Goal: Register for event/course

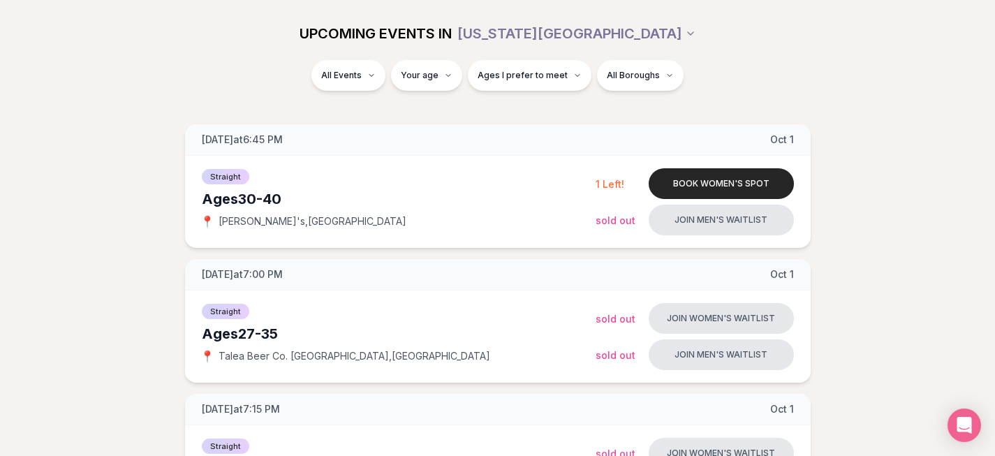
scroll to position [175, 0]
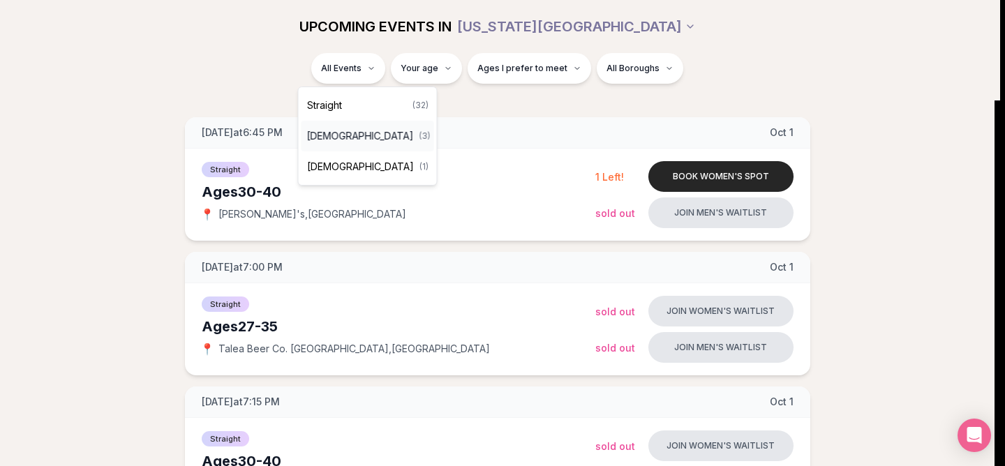
click at [346, 137] on span "[DEMOGRAPHIC_DATA]" at bounding box center [360, 136] width 107 height 14
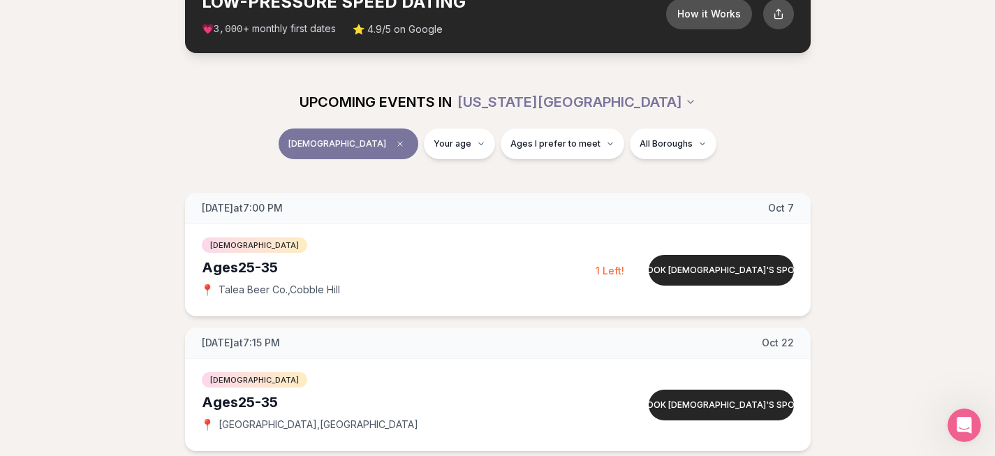
scroll to position [99, 1]
click at [679, 272] on button "Book queer women's spot" at bounding box center [721, 270] width 145 height 31
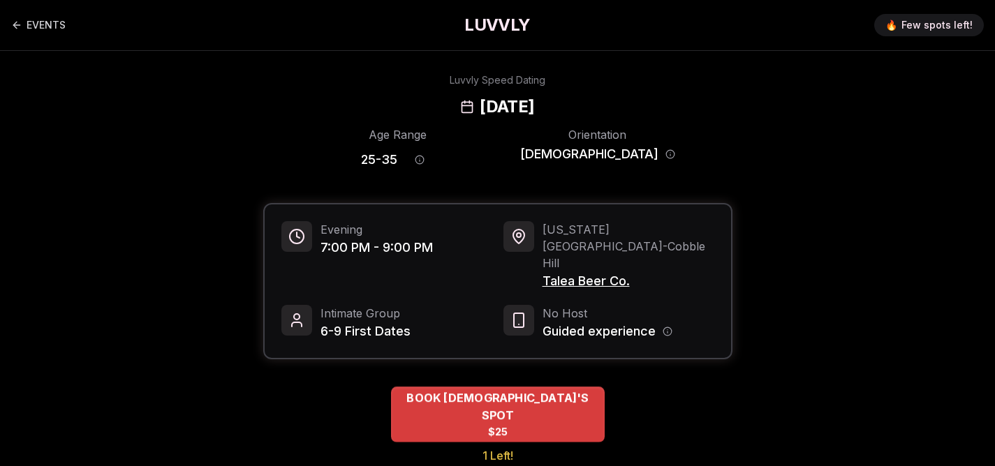
click at [436, 390] on span "BOOK QUEER WOMEN'S SPOT" at bounding box center [498, 407] width 214 height 34
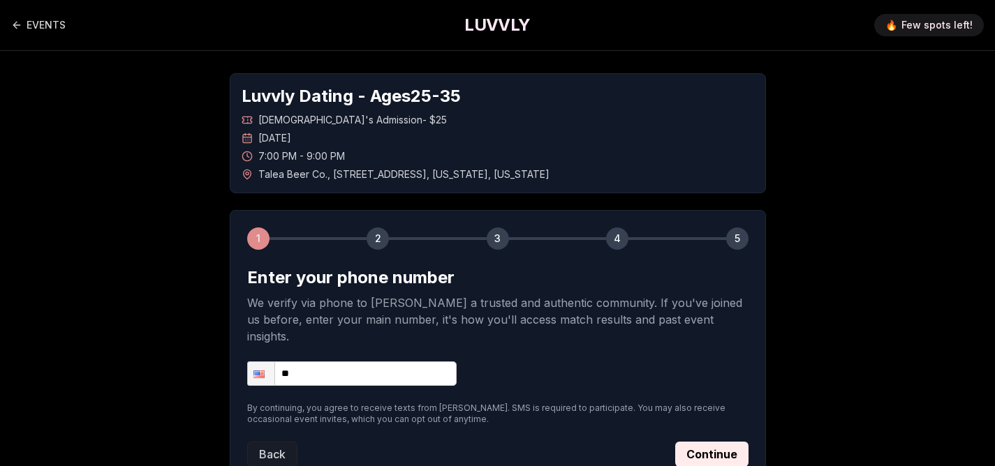
click at [398, 362] on input "**" at bounding box center [351, 374] width 209 height 24
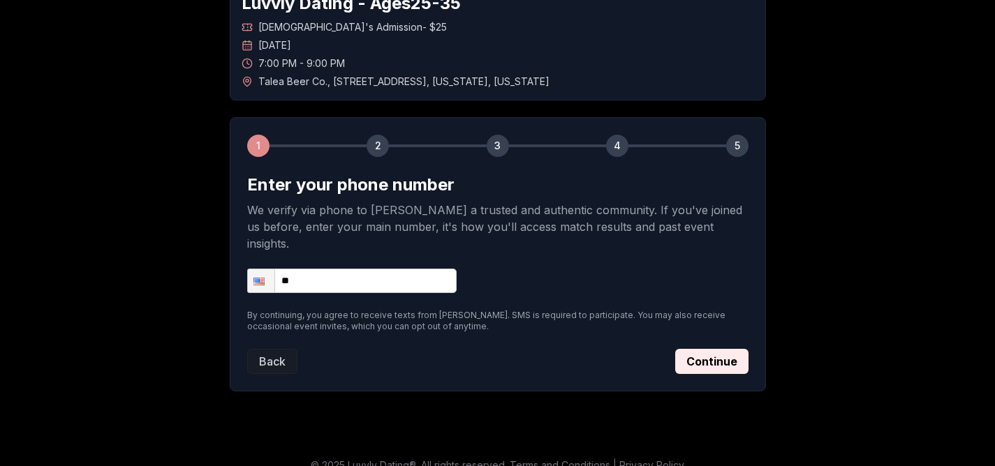
scroll to position [90, 0]
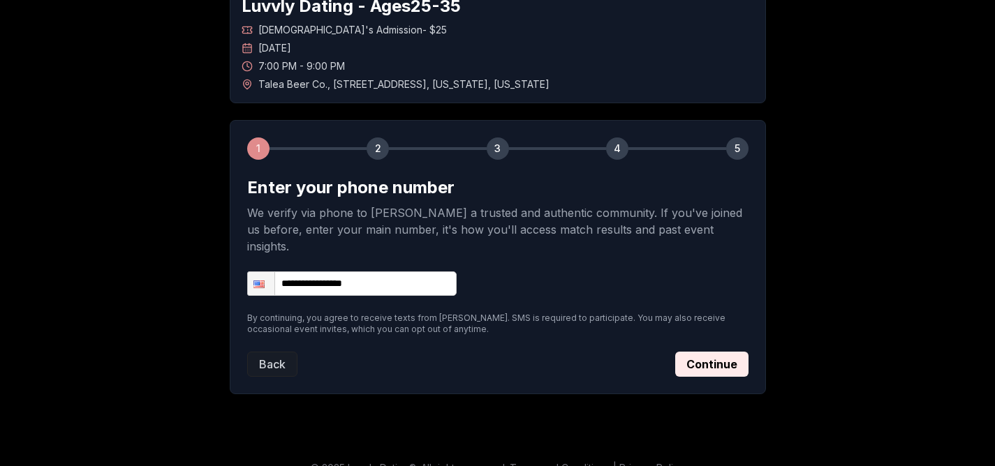
type input "**********"
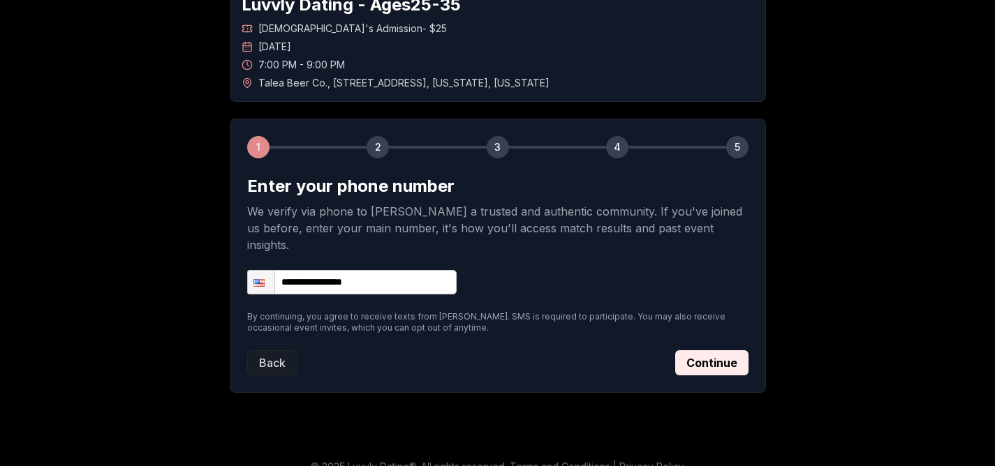
scroll to position [94, 0]
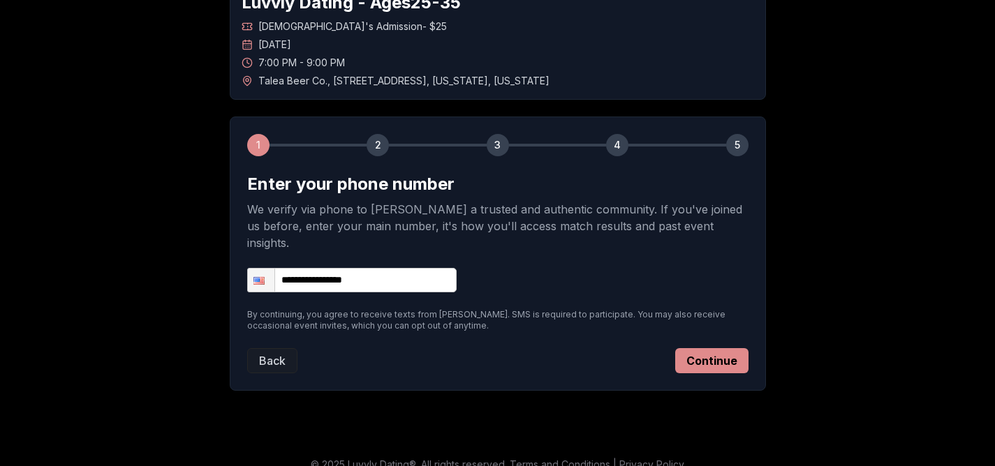
click at [715, 348] on button "Continue" at bounding box center [711, 360] width 73 height 25
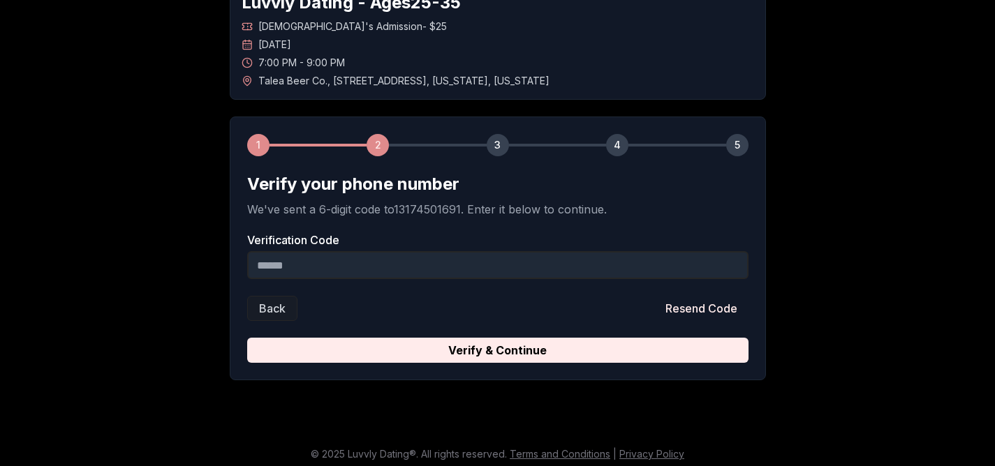
click at [330, 251] on input "Verification Code" at bounding box center [497, 265] width 501 height 28
click at [357, 264] on input "Verification Code" at bounding box center [497, 265] width 501 height 28
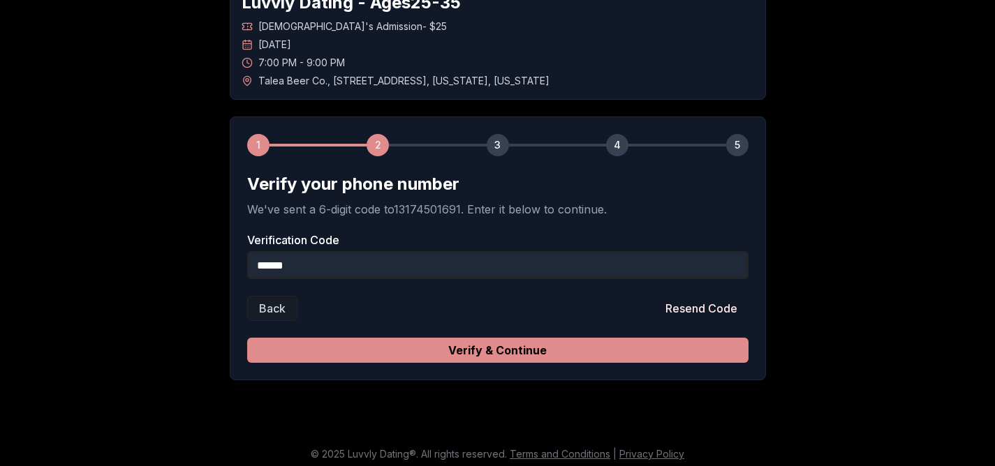
type input "******"
click at [472, 357] on button "Verify & Continue" at bounding box center [497, 350] width 501 height 25
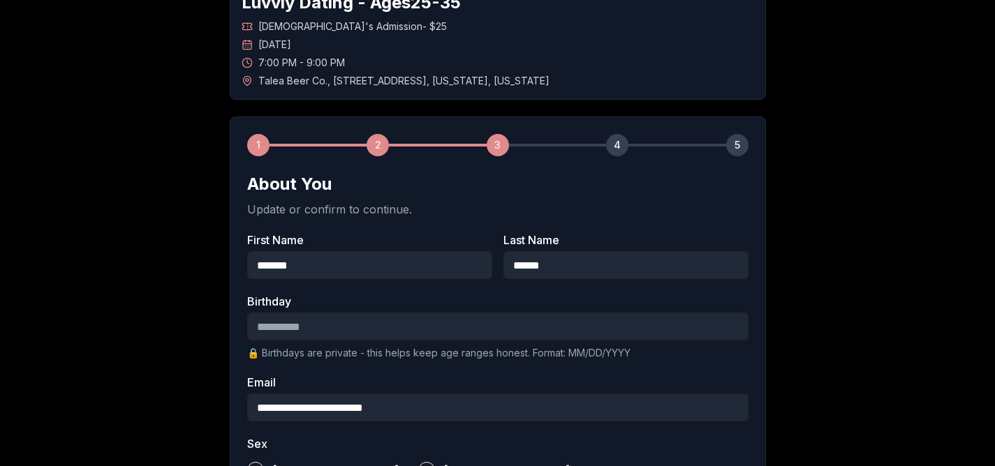
click at [282, 327] on input "Birthday" at bounding box center [497, 327] width 501 height 28
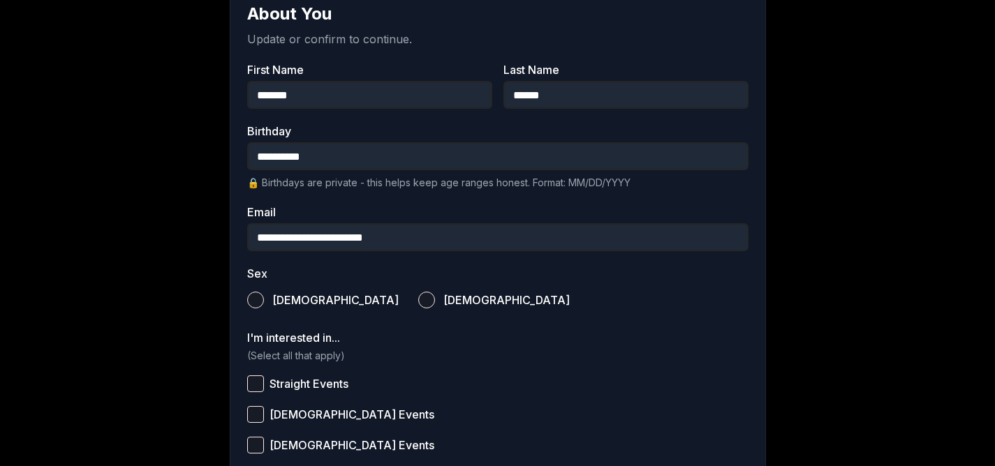
scroll to position [267, 0]
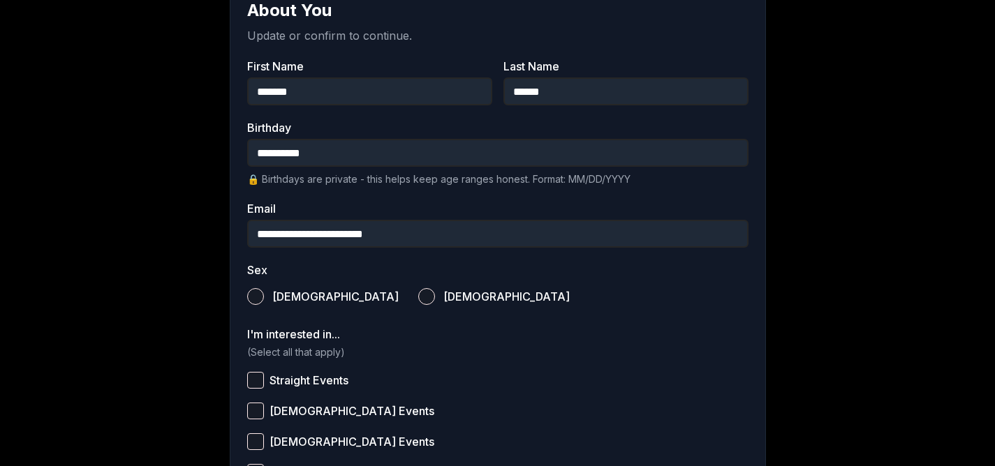
type input "**********"
click at [418, 290] on label "Female" at bounding box center [494, 296] width 152 height 31
click at [418, 290] on button "Female" at bounding box center [426, 296] width 17 height 17
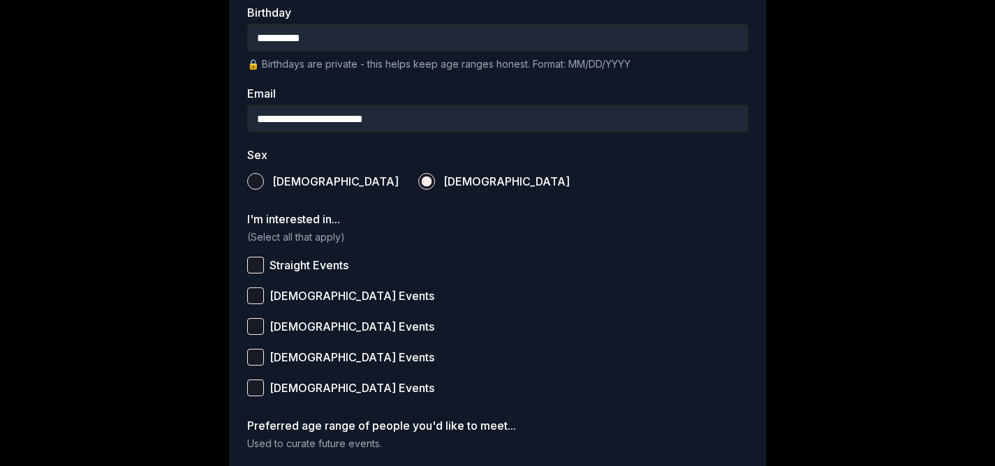
scroll to position [404, 0]
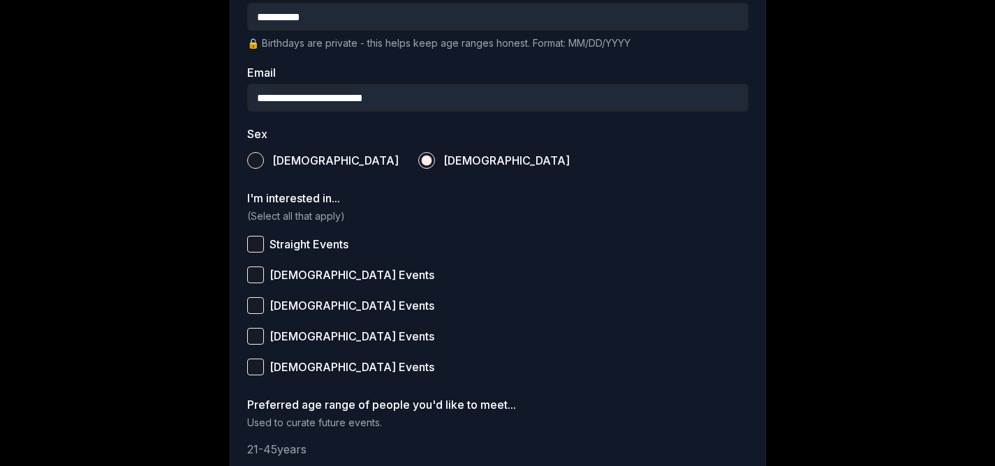
click at [262, 273] on button "Queer Women Events" at bounding box center [255, 275] width 17 height 17
click at [258, 336] on button "Bisexual Events" at bounding box center [255, 336] width 17 height 17
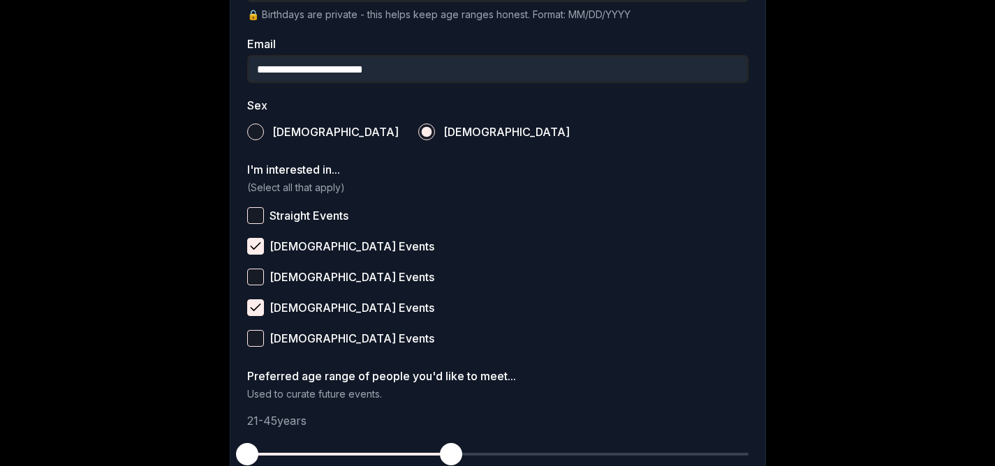
scroll to position [432, 0]
click at [261, 349] on label "Pansexual Events" at bounding box center [497, 338] width 501 height 31
click at [261, 347] on button "Pansexual Events" at bounding box center [255, 338] width 17 height 17
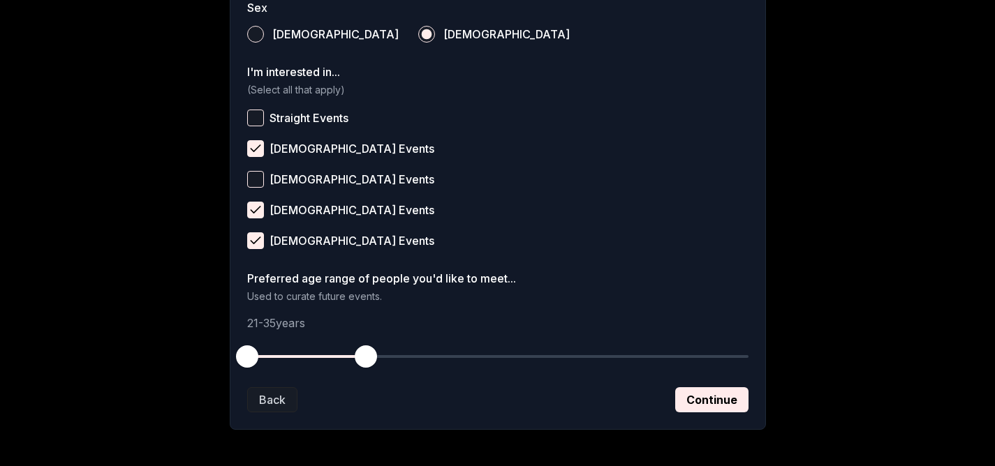
drag, startPoint x: 455, startPoint y: 366, endPoint x: 367, endPoint y: 357, distance: 88.4
click at [367, 357] on span "button" at bounding box center [366, 357] width 22 height 22
drag, startPoint x: 243, startPoint y: 350, endPoint x: 273, endPoint y: 354, distance: 30.3
click at [273, 354] on span "button" at bounding box center [272, 357] width 22 height 22
drag, startPoint x: 366, startPoint y: 361, endPoint x: 343, endPoint y: 360, distance: 23.1
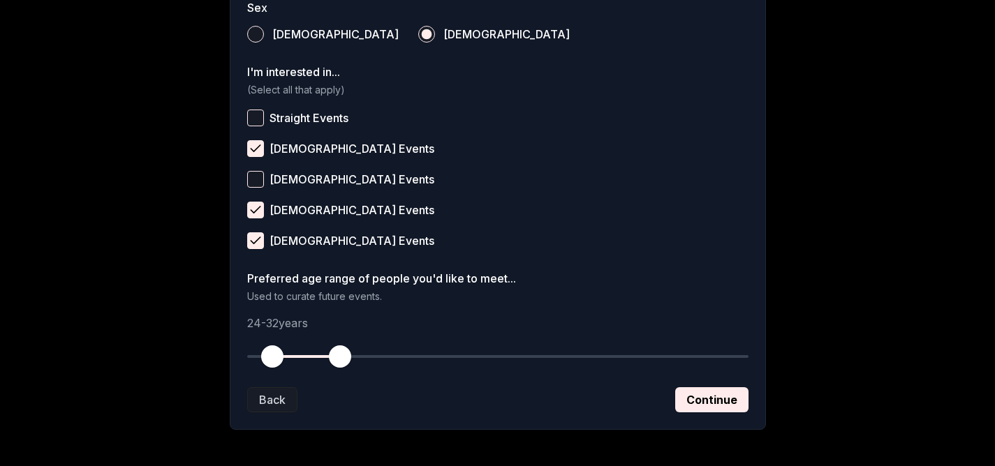
click at [343, 360] on span "button" at bounding box center [340, 357] width 22 height 22
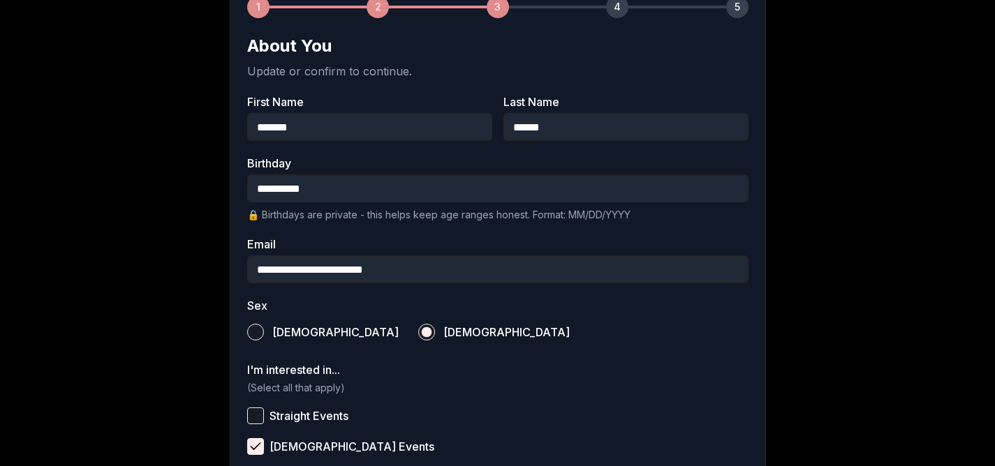
scroll to position [586, 0]
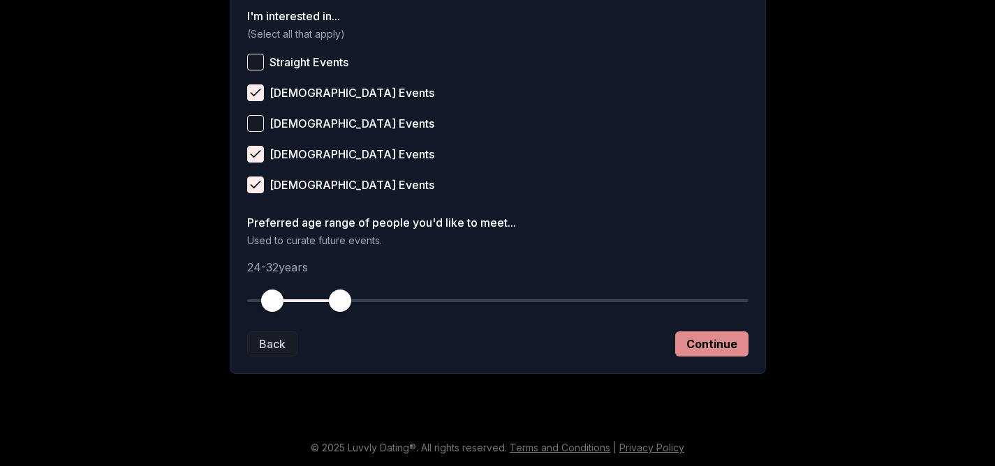
click at [721, 348] on button "Continue" at bounding box center [711, 344] width 73 height 25
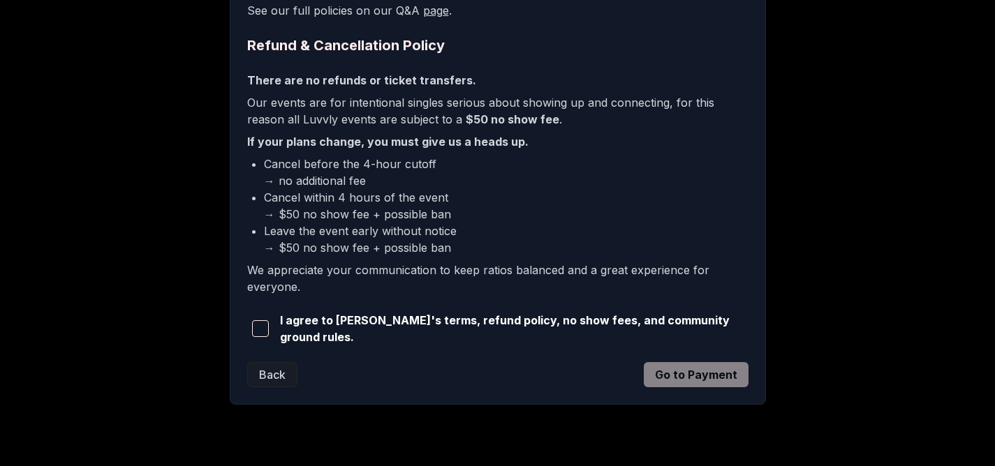
scroll to position [360, 0]
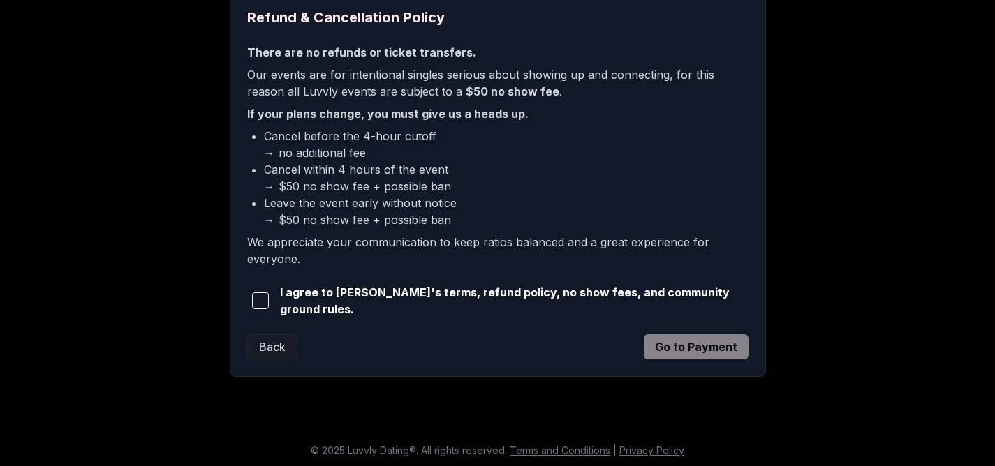
click at [457, 294] on span "I agree to Luvvly's terms, refund policy, no show fees, and community ground ru…" at bounding box center [514, 301] width 469 height 34
drag, startPoint x: 387, startPoint y: 302, endPoint x: 344, endPoint y: 300, distance: 43.3
click at [383, 302] on span "I agree to Luvvly's terms, refund policy, no show fees, and community ground ru…" at bounding box center [514, 301] width 469 height 34
click at [277, 297] on div "I agree to Luvvly's terms, refund policy, no show fees, and community ground ru…" at bounding box center [497, 301] width 501 height 34
click at [269, 298] on span "button" at bounding box center [260, 301] width 17 height 17
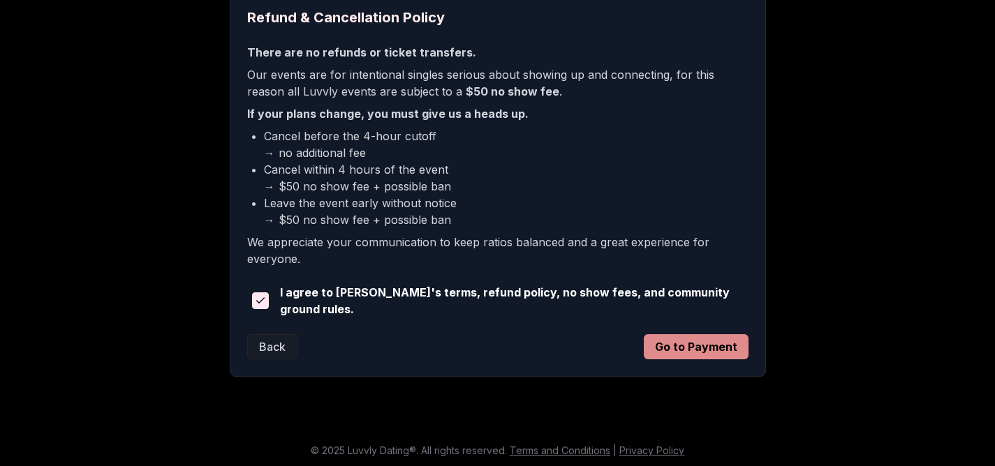
click at [702, 348] on button "Go to Payment" at bounding box center [696, 346] width 105 height 25
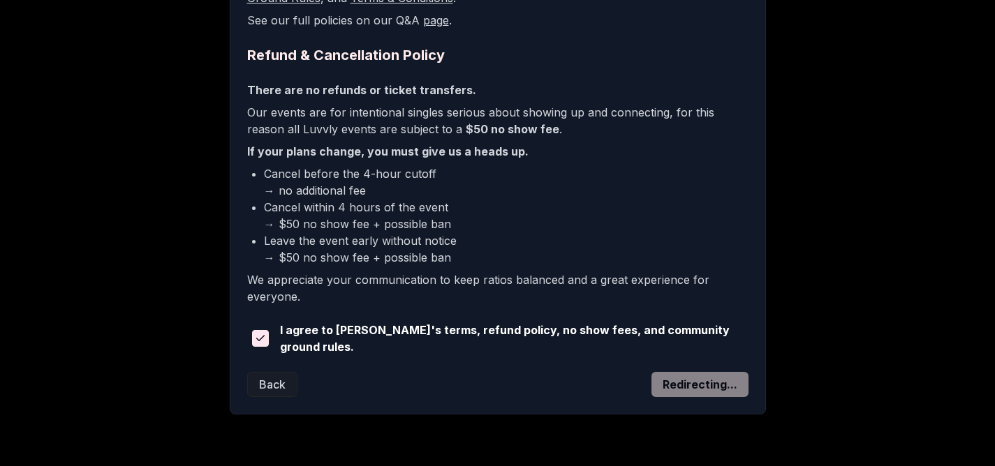
scroll to position [122, 0]
